Goal: Task Accomplishment & Management: Manage account settings

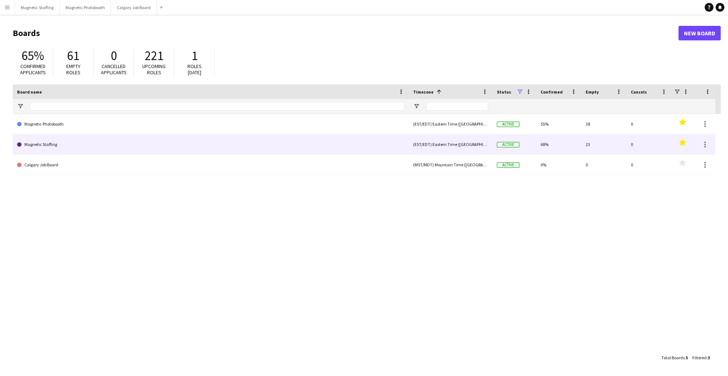
click at [41, 141] on link "Magnetic Staffing" at bounding box center [210, 144] width 387 height 20
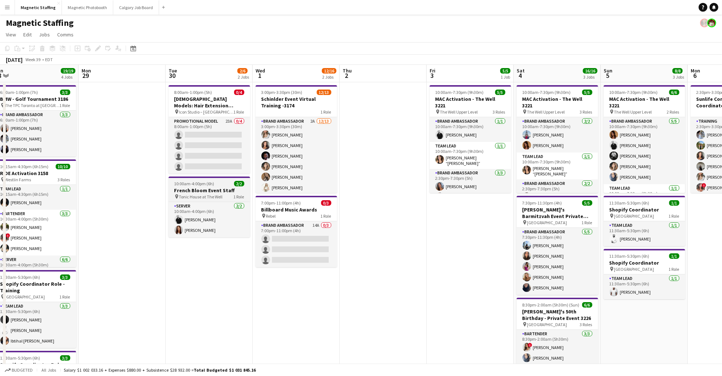
scroll to position [0, 186]
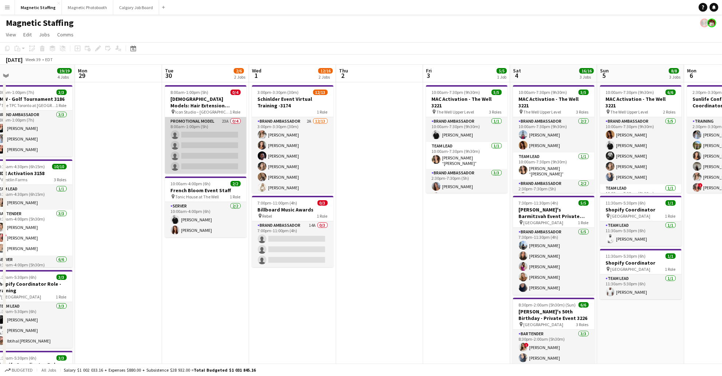
click at [225, 133] on app-card-role "Promotional Model 23A 0/4 8:00am-1:00pm (5h) single-neutral-actions single-neut…" at bounding box center [206, 145] width 82 height 56
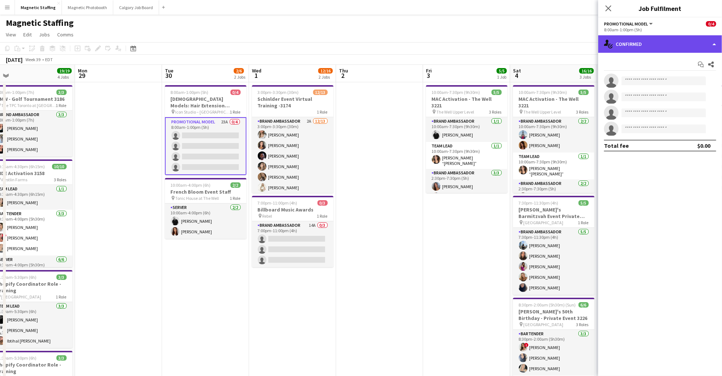
click at [664, 45] on div "single-neutral-actions-check-2 Confirmed" at bounding box center [660, 43] width 124 height 17
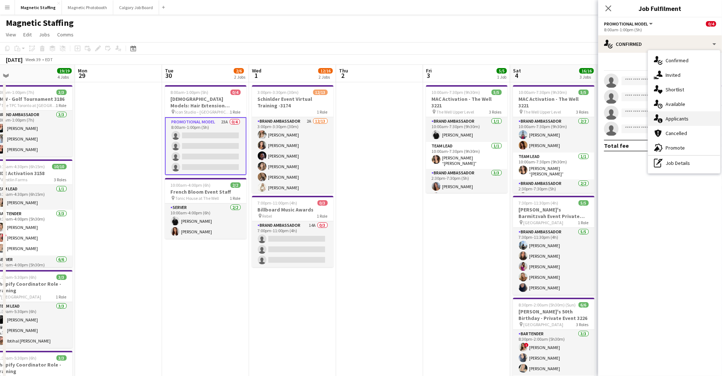
click at [682, 117] on span "Applicants" at bounding box center [677, 118] width 23 height 7
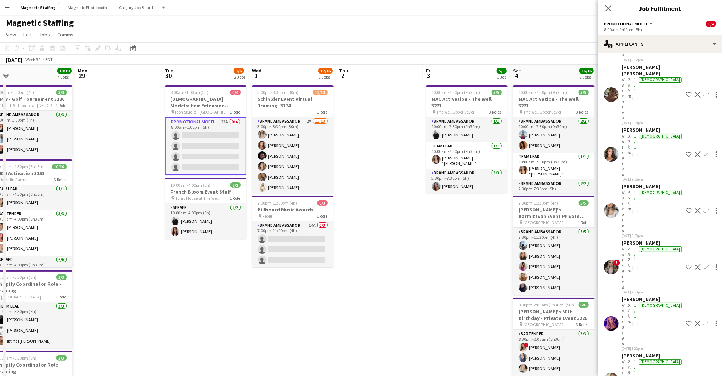
scroll to position [364, 0]
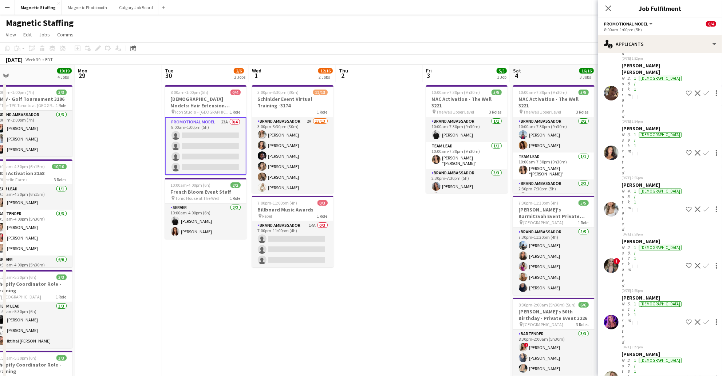
click at [204, 146] on app-card-role "Promotional Model 23A 0/4 8:00am-1:00pm (5h) single-neutral-actions single-neut…" at bounding box center [206, 146] width 82 height 58
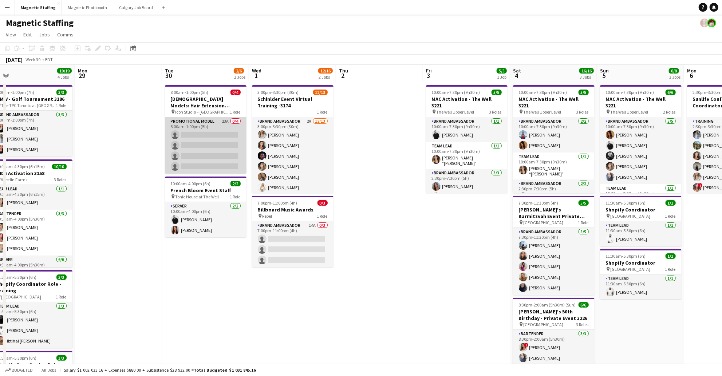
click at [204, 146] on app-card-role "Promotional Model 23A 0/4 8:00am-1:00pm (5h) single-neutral-actions single-neut…" at bounding box center [206, 145] width 82 height 56
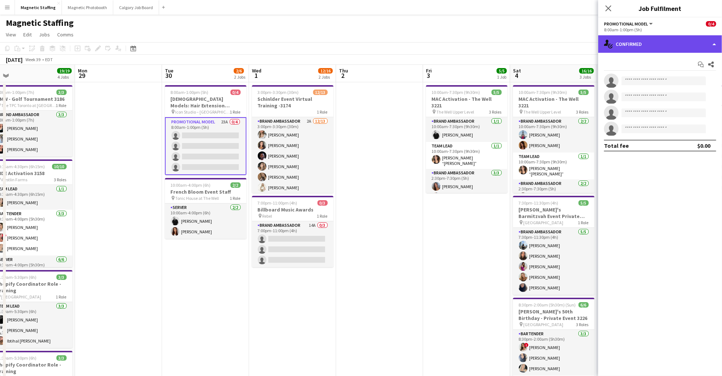
click at [672, 42] on div "single-neutral-actions-check-2 Confirmed" at bounding box center [660, 43] width 124 height 17
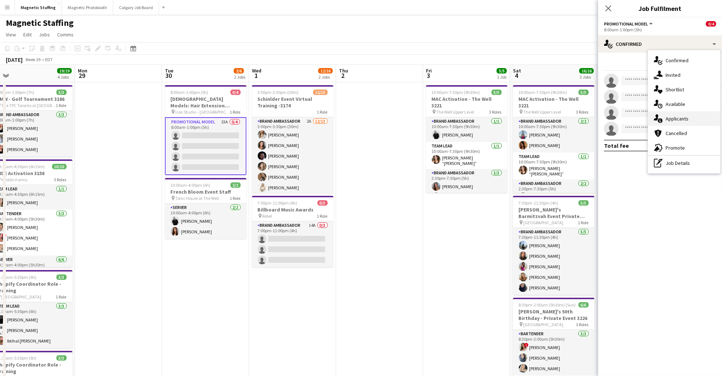
click at [683, 115] on span "Applicants" at bounding box center [677, 118] width 23 height 7
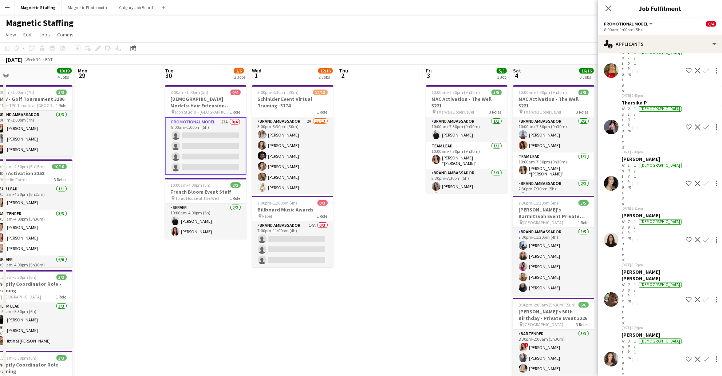
scroll to position [161, 0]
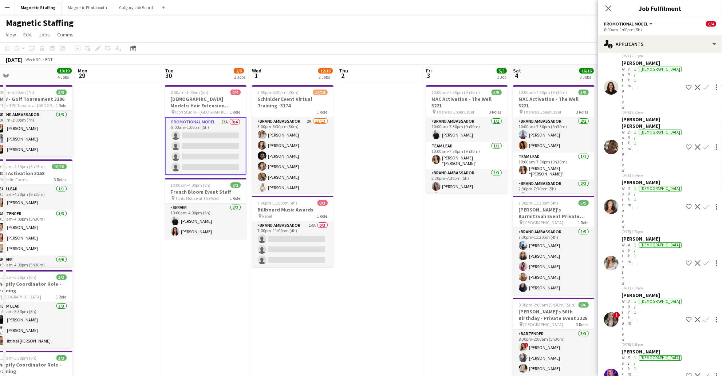
scroll to position [375, 0]
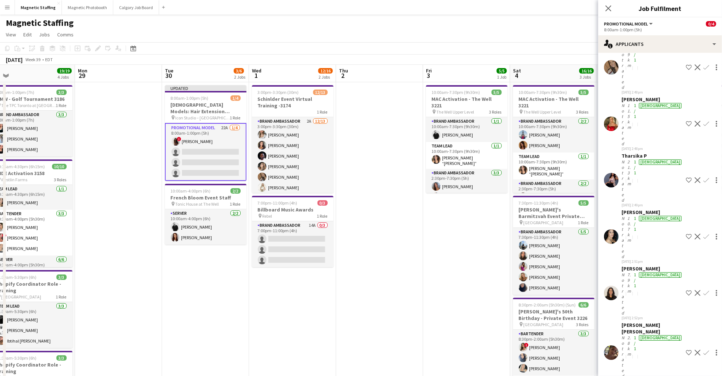
scroll to position [103, 0]
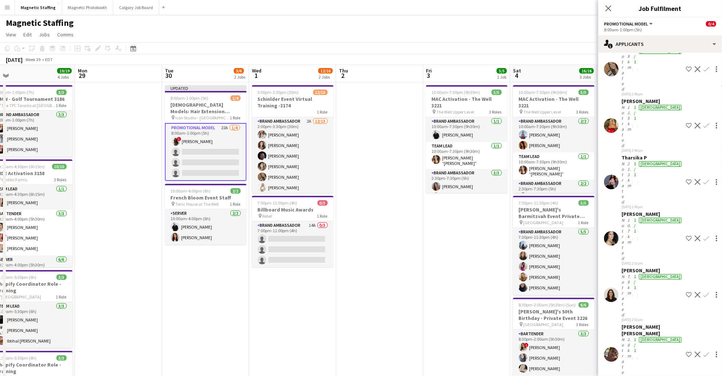
click at [202, 151] on app-card-role "Promotional Model 22A [DATE] 8:00am-1:00pm (5h) ! [PERSON_NAME] single-neutral-…" at bounding box center [206, 152] width 82 height 58
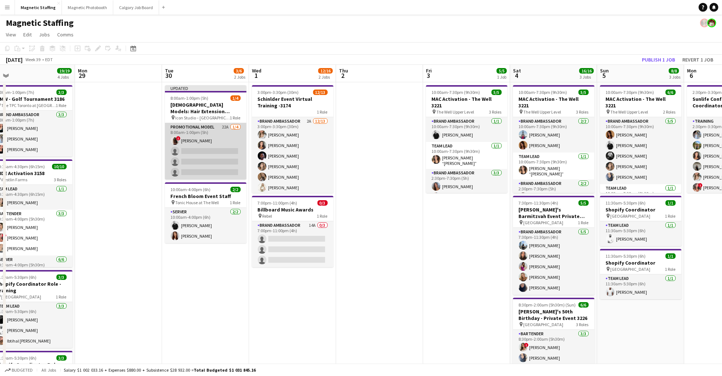
click at [202, 146] on app-card-role "Promotional Model 22A [DATE] 8:00am-1:00pm (5h) ! [PERSON_NAME] single-neutral-…" at bounding box center [206, 151] width 82 height 56
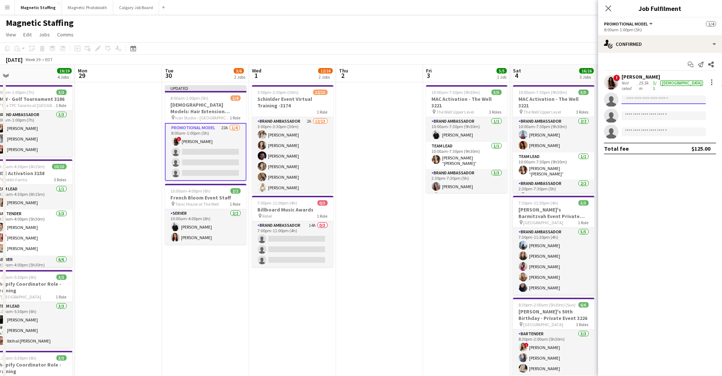
drag, startPoint x: 666, startPoint y: 96, endPoint x: 655, endPoint y: 83, distance: 16.8
click at [666, 96] on input at bounding box center [664, 99] width 84 height 9
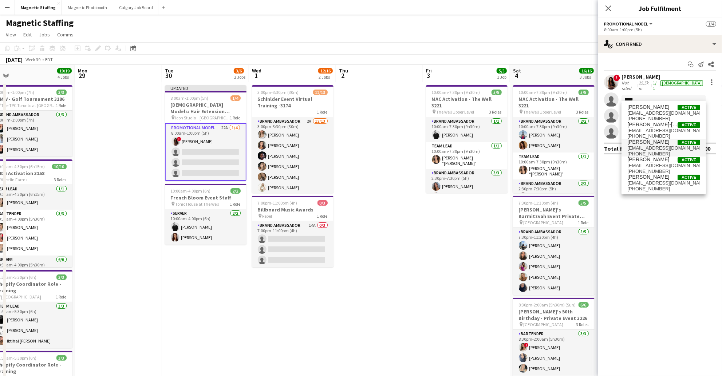
type input "*****"
click at [659, 143] on span "[PERSON_NAME] Active" at bounding box center [663, 142] width 73 height 6
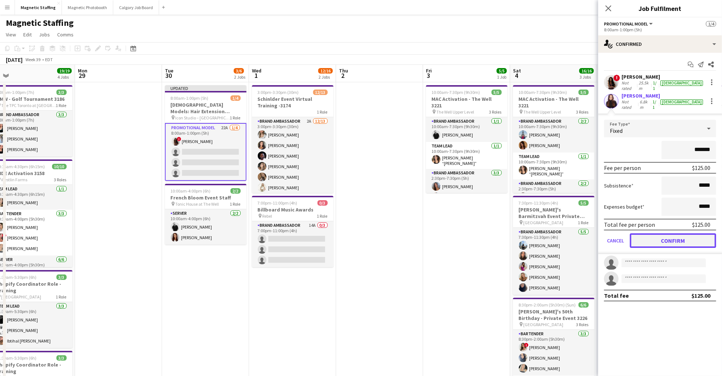
click at [686, 236] on button "Confirm" at bounding box center [673, 240] width 86 height 15
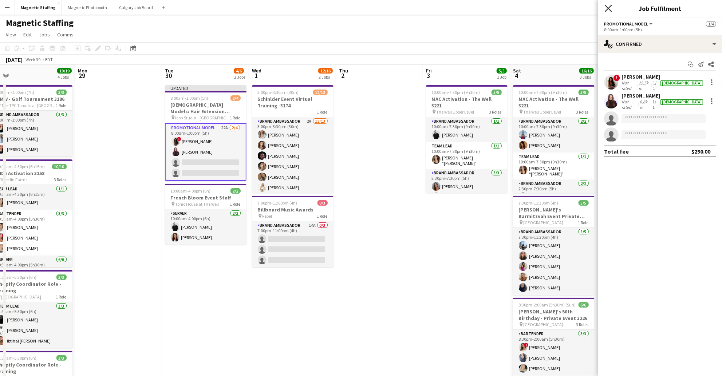
click at [611, 9] on icon "Close pop-in" at bounding box center [608, 8] width 7 height 7
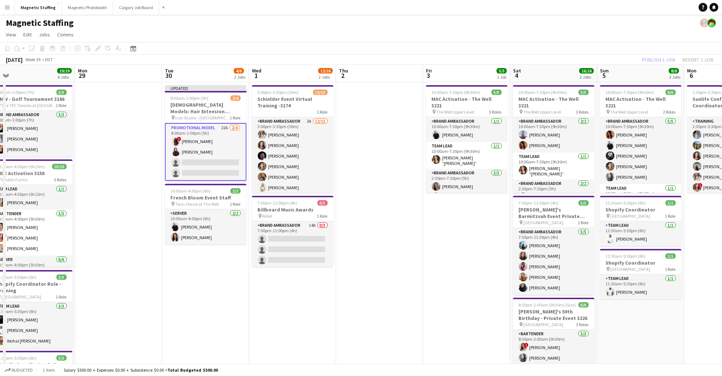
click at [660, 54] on app-toolbar "Copy Paste Paste Command V Paste with crew Command Shift V Paste linked Job [GE…" at bounding box center [361, 48] width 722 height 12
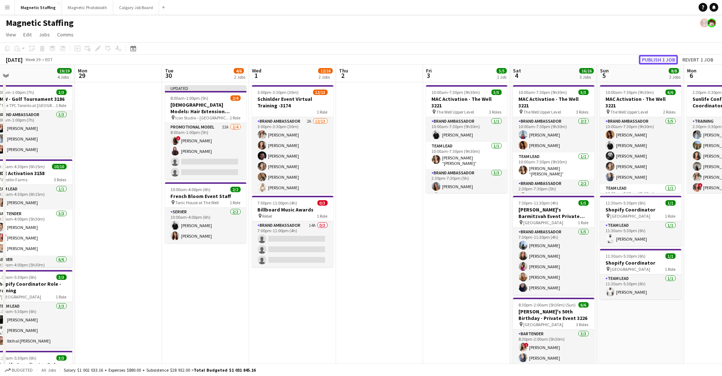
click at [656, 61] on button "Publish 1 job" at bounding box center [658, 59] width 39 height 9
